Goal: Check status: Check status

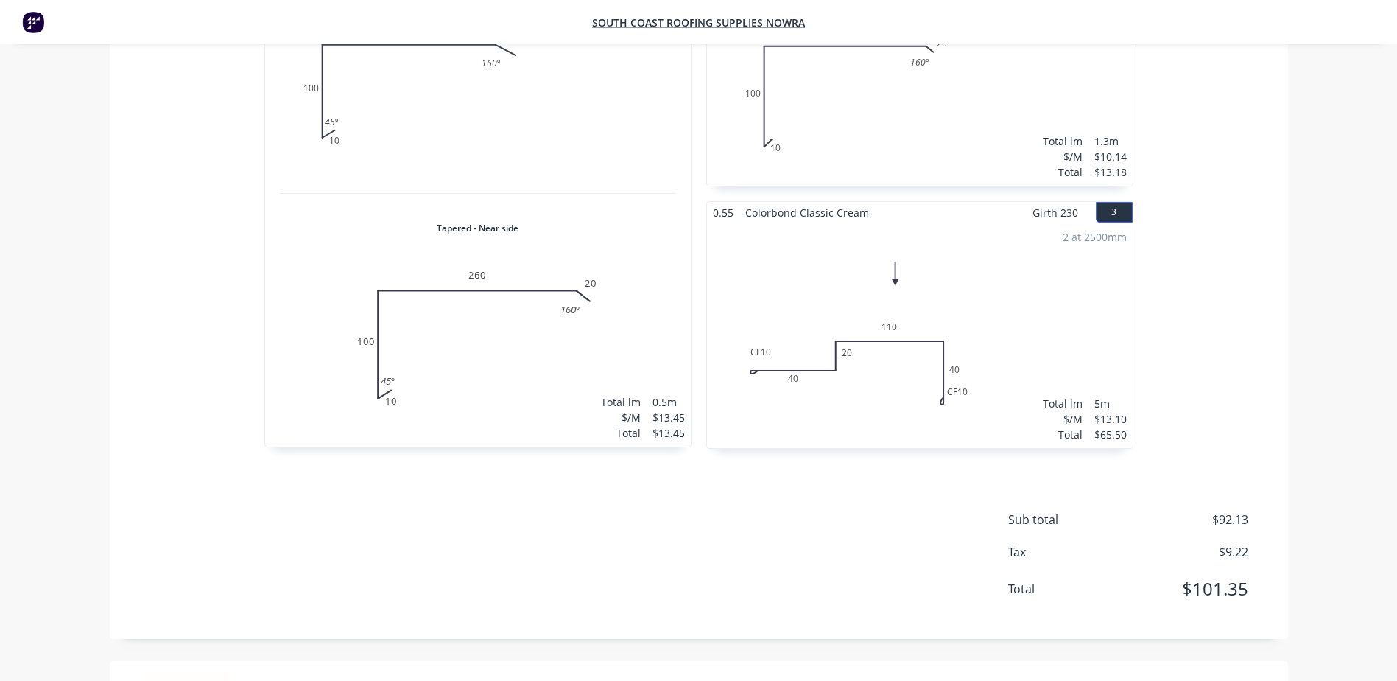
scroll to position [589, 0]
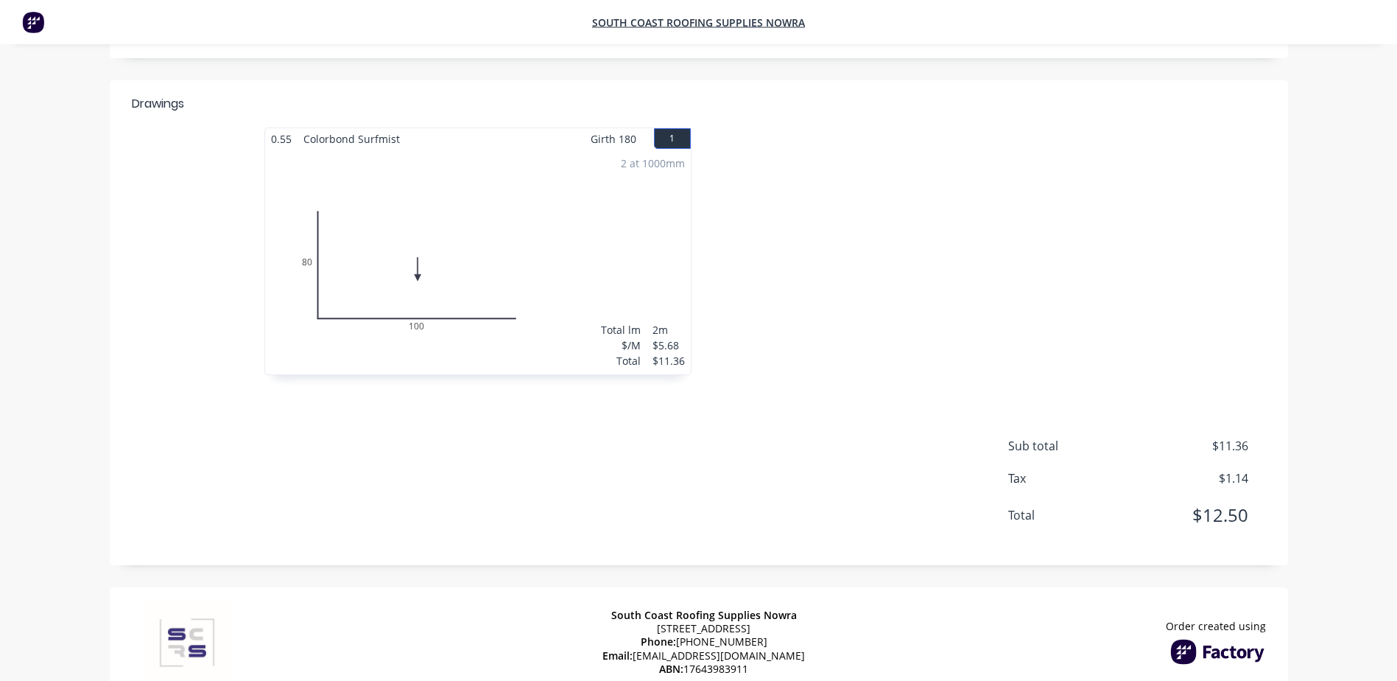
scroll to position [351, 0]
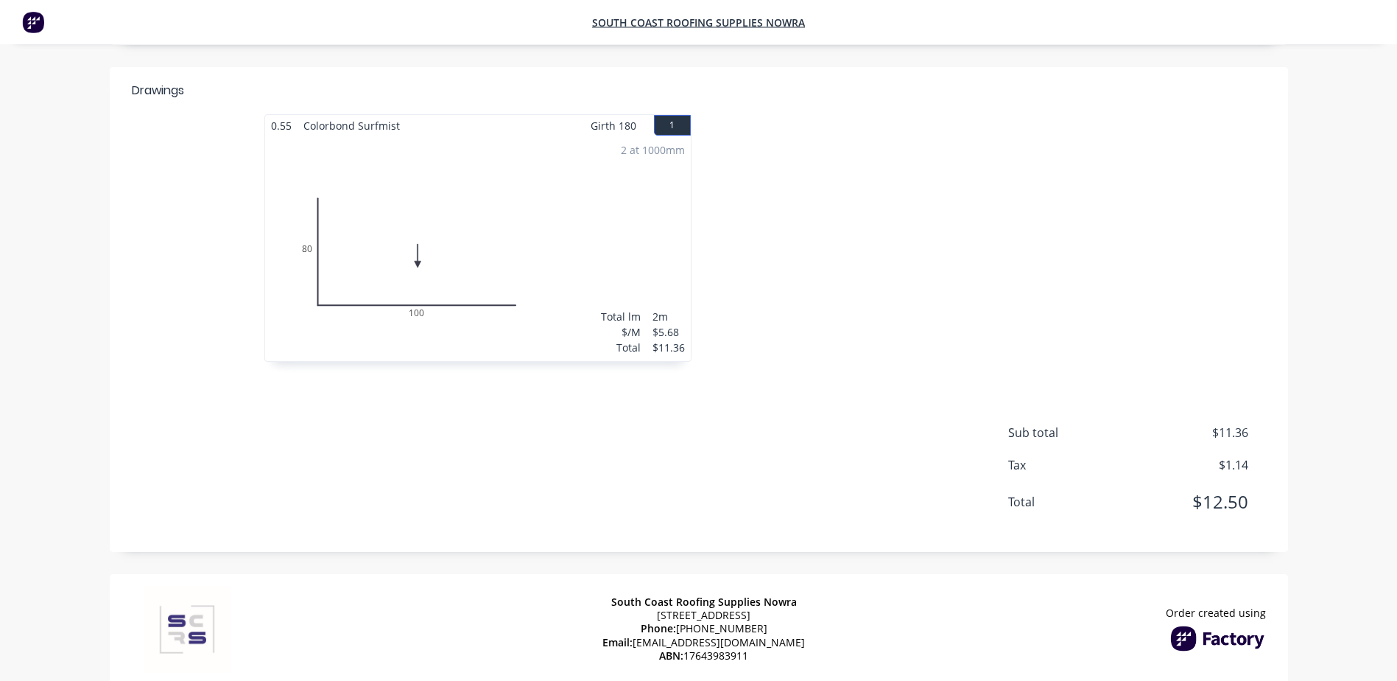
click at [1113, 162] on div at bounding box center [920, 245] width 442 height 262
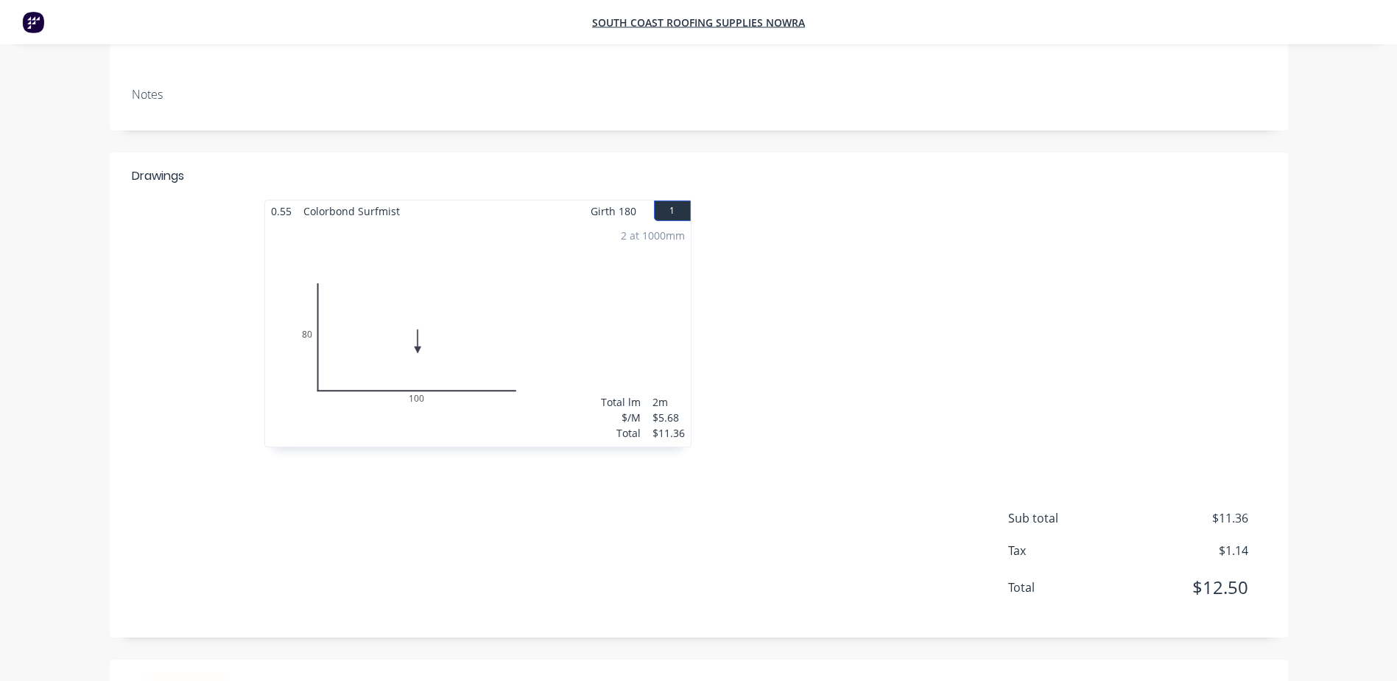
scroll to position [221, 0]
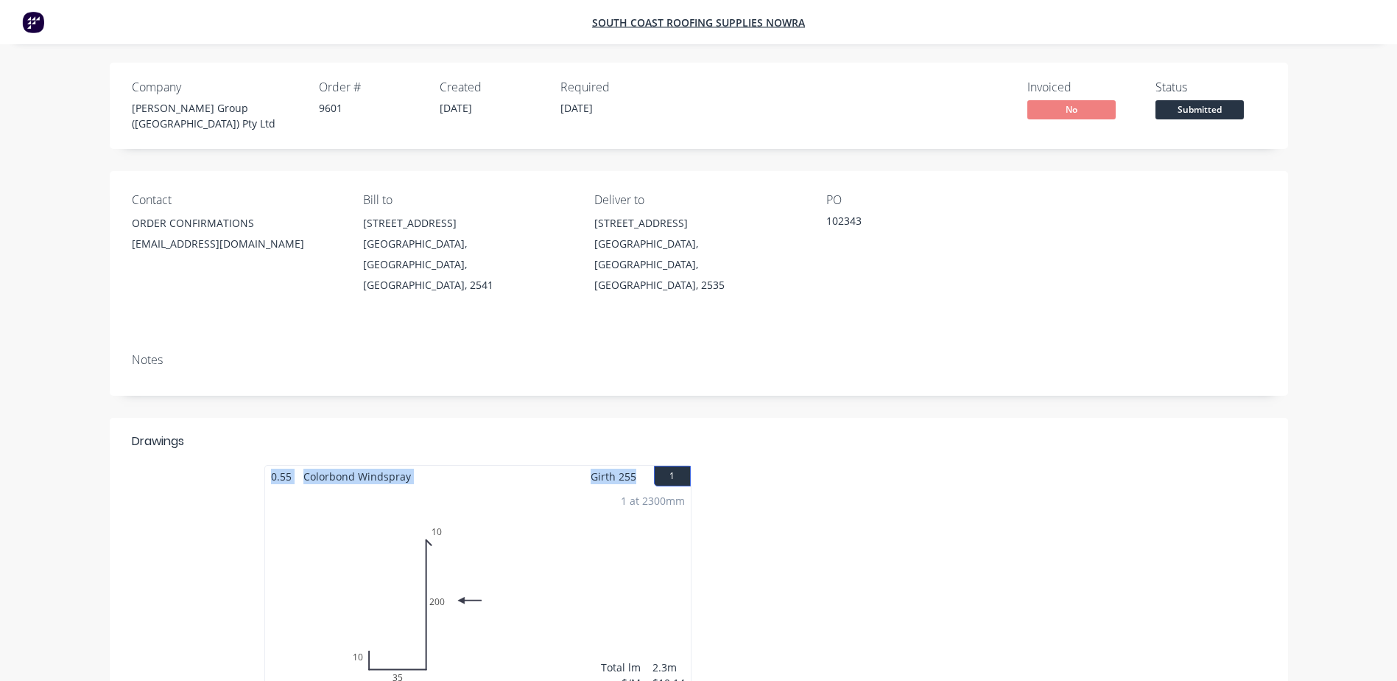
drag, startPoint x: 635, startPoint y: 449, endPoint x: 257, endPoint y: 446, distance: 377.8
click at [257, 465] on div "0.55 Colorbond Windspray Girth 255 1 0 10 35 200 10 0 10 35 200 10 1 at 2300mm …" at bounding box center [478, 596] width 442 height 262
copy div "0.55 Colorbond Windspray Girth 255"
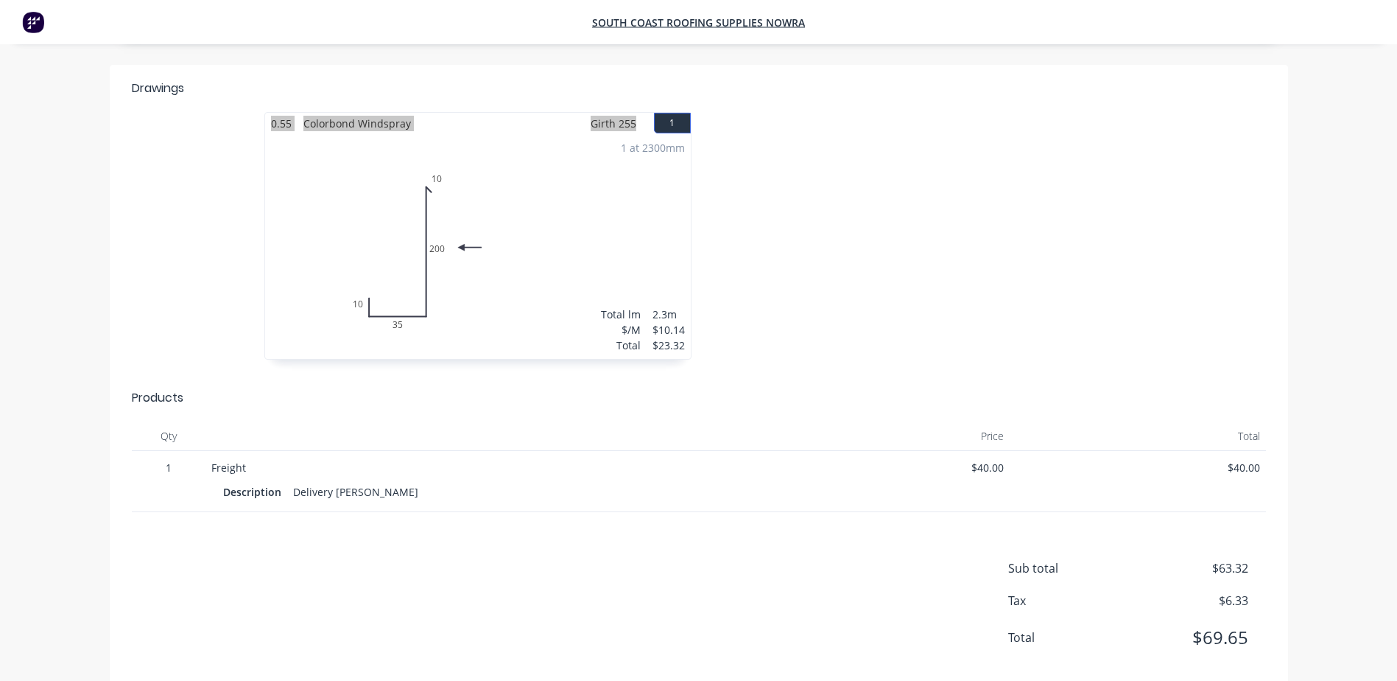
scroll to position [368, 0]
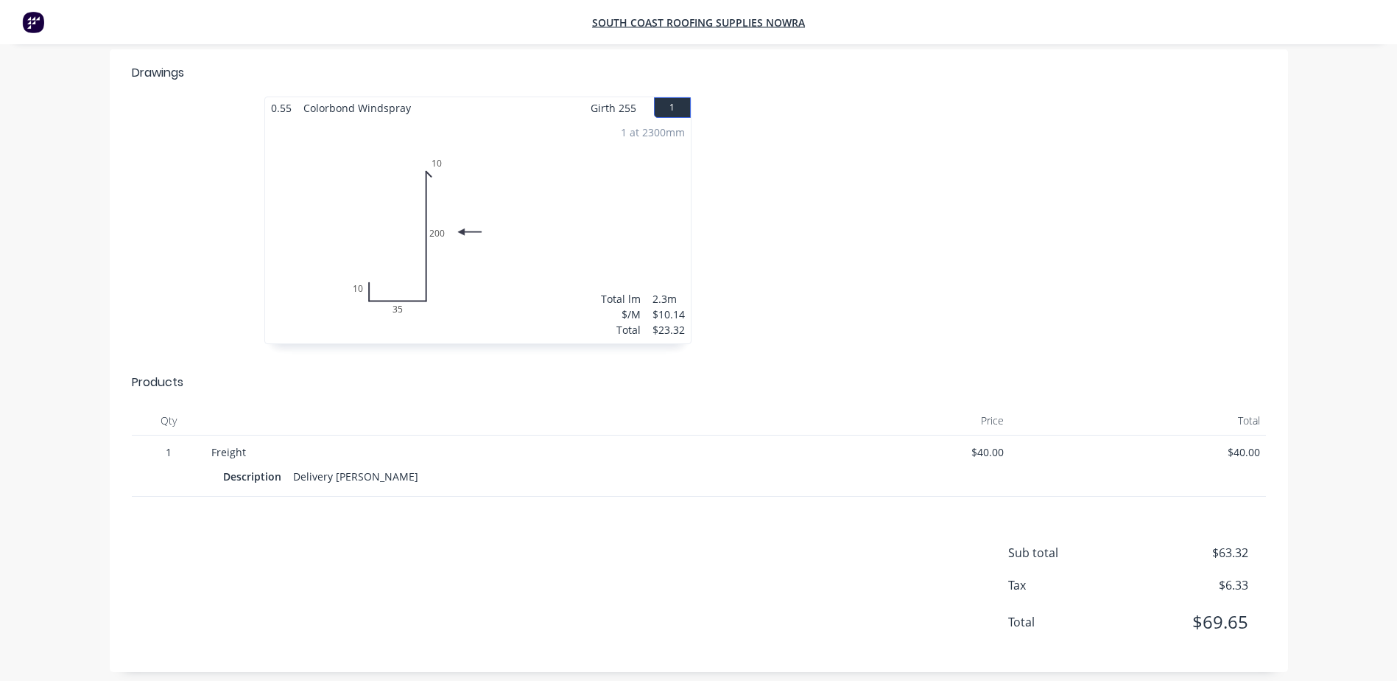
click at [794, 201] on div at bounding box center [920, 227] width 442 height 262
